Goal: Information Seeking & Learning: Learn about a topic

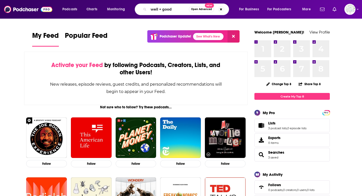
type input "well + good"
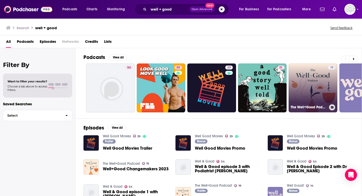
click at [313, 86] on link "19 The Well+Good Podcast" at bounding box center [313, 87] width 49 height 49
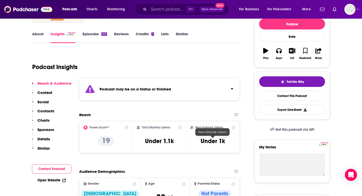
scroll to position [67, 0]
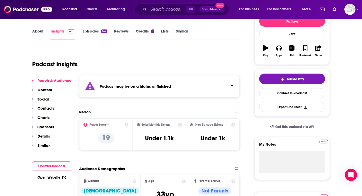
click at [94, 32] on link "Episodes 147" at bounding box center [94, 35] width 25 height 12
